Goal: Book appointment/travel/reservation

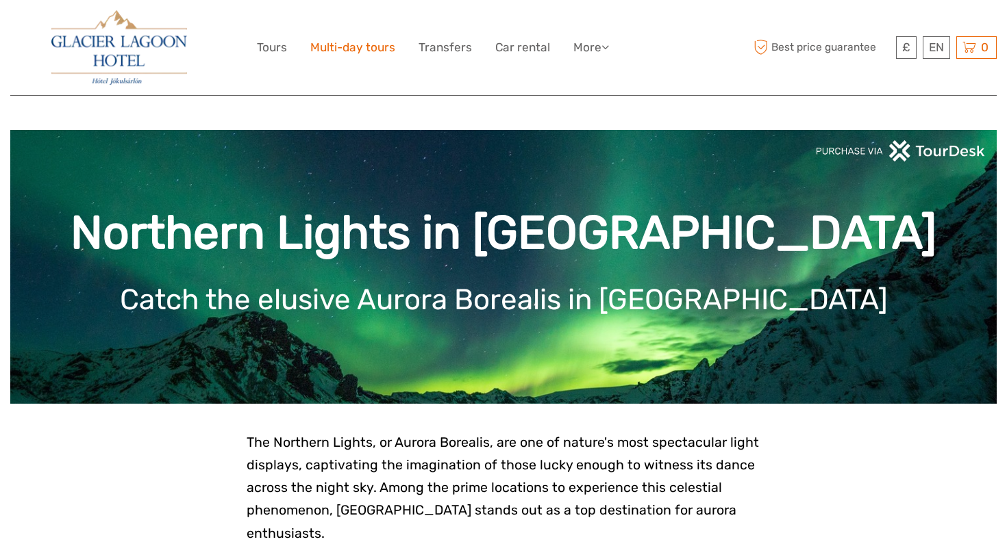
click at [324, 52] on link "Multi-day tours" at bounding box center [352, 48] width 85 height 20
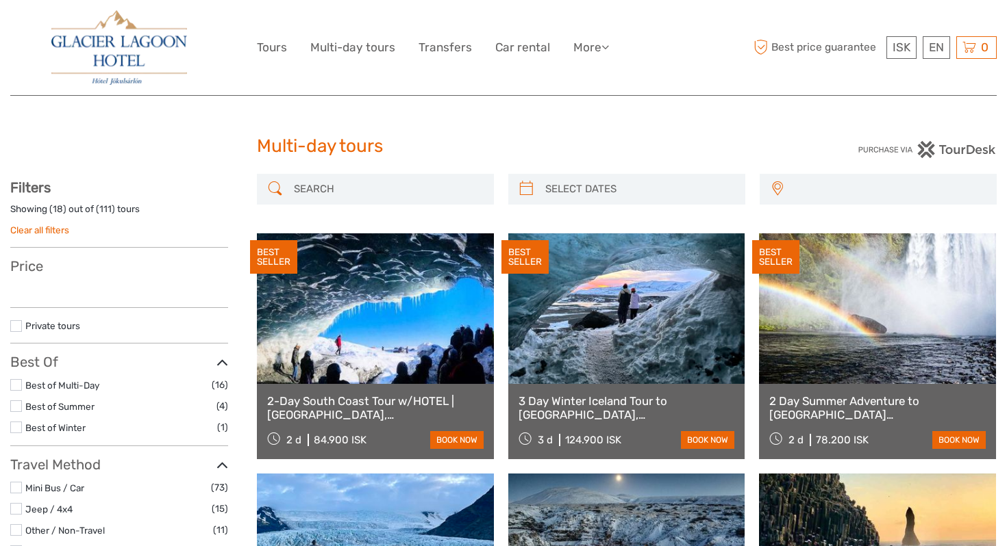
select select
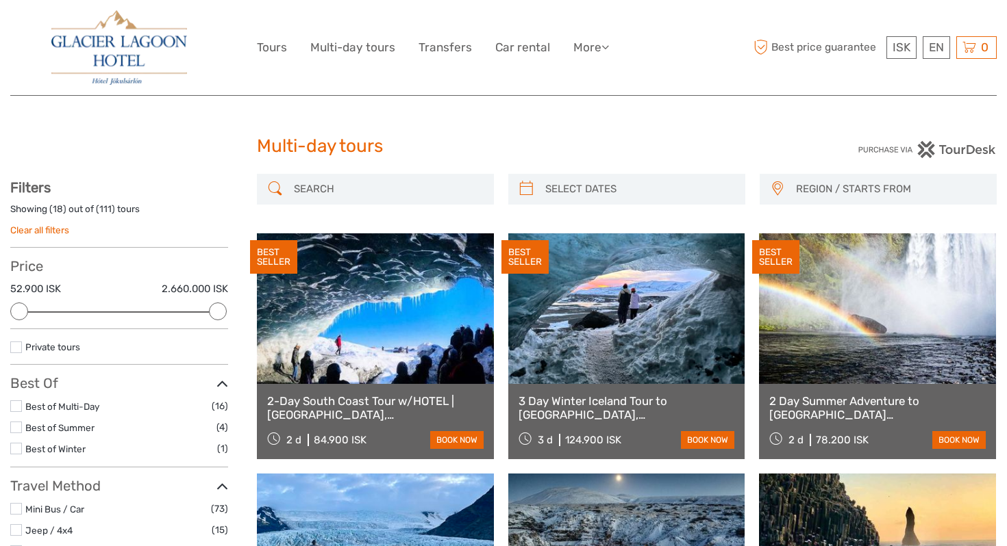
click at [583, 353] on link at bounding box center [626, 308] width 237 height 151
